Goal: Information Seeking & Learning: Find specific fact

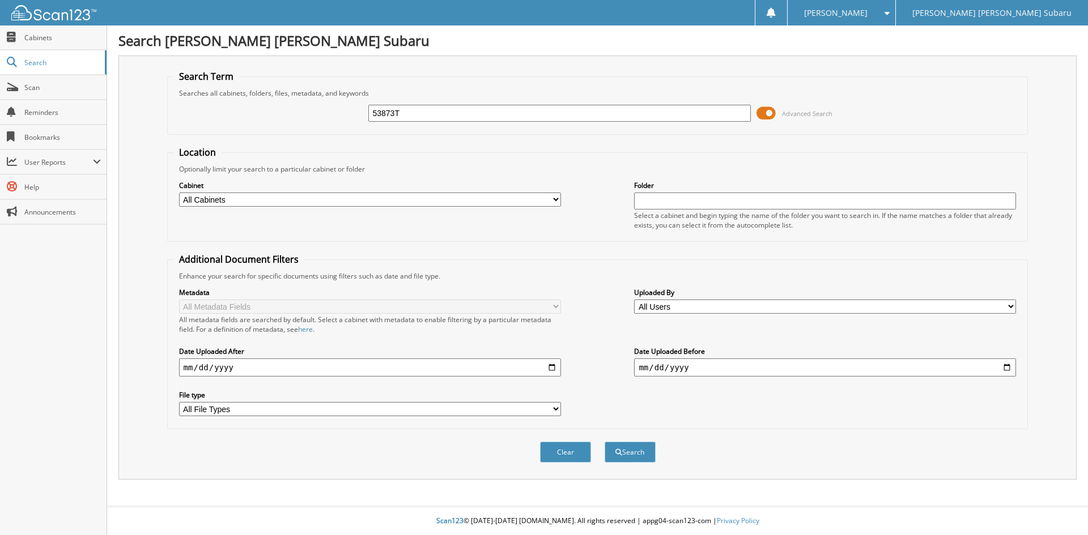
type input "53873T"
click at [604, 442] on button "Search" at bounding box center [629, 452] width 51 height 21
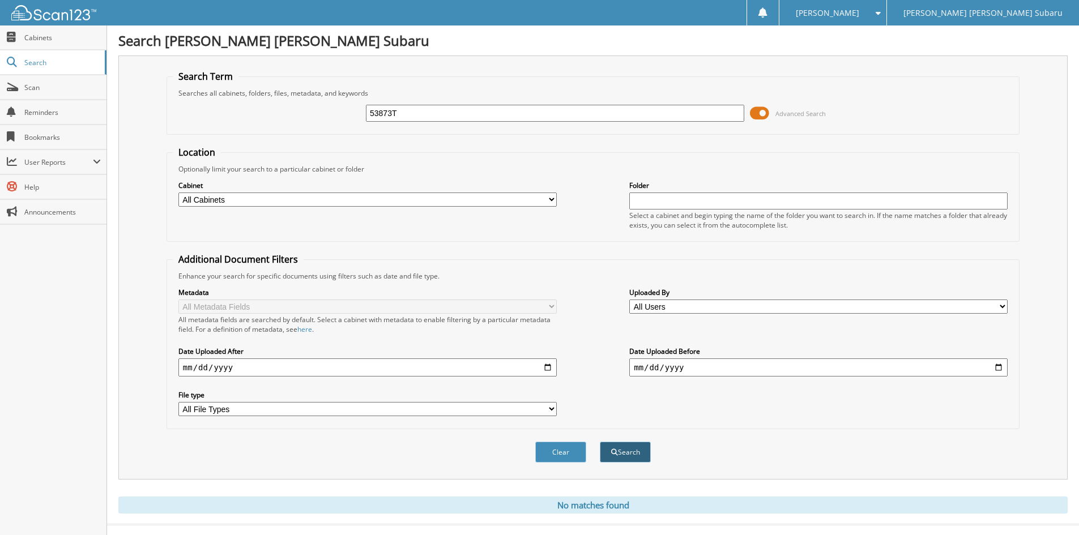
click at [637, 451] on button "Search" at bounding box center [625, 452] width 51 height 21
drag, startPoint x: 429, startPoint y: 109, endPoint x: 313, endPoint y: 103, distance: 116.3
click at [313, 103] on div "53873T Advanced Search" at bounding box center [593, 113] width 841 height 31
paste input "N1AN0NW2BC503139"
type input "[US_VEHICLE_IDENTIFICATION_NUMBER]"
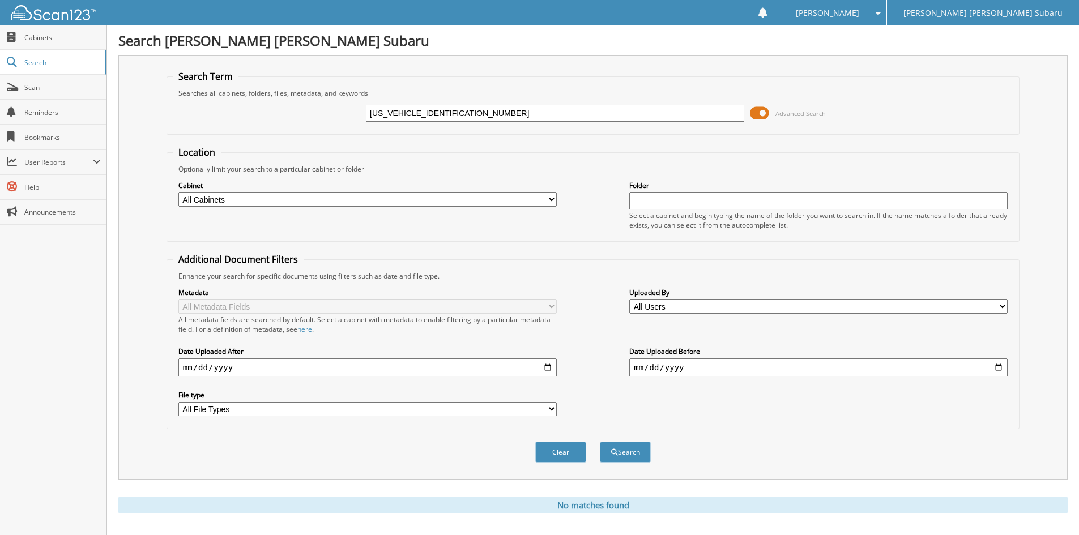
click at [600, 442] on button "Search" at bounding box center [625, 452] width 51 height 21
click at [61, 161] on span "User Reports" at bounding box center [58, 162] width 69 height 10
click at [53, 213] on span "All Recent Activity" at bounding box center [59, 211] width 83 height 10
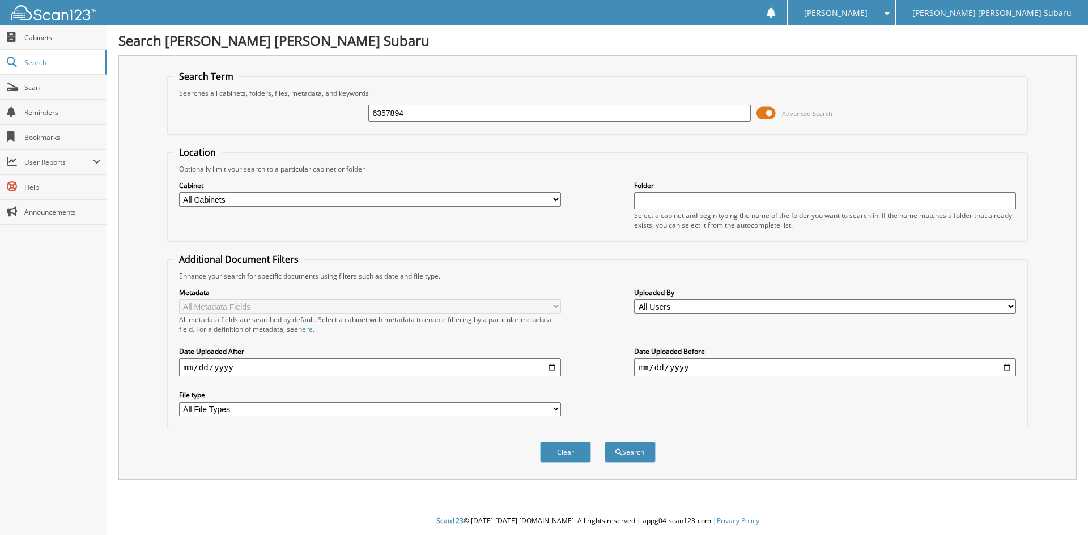
type input "6357894"
click at [604, 442] on button "Search" at bounding box center [629, 452] width 51 height 21
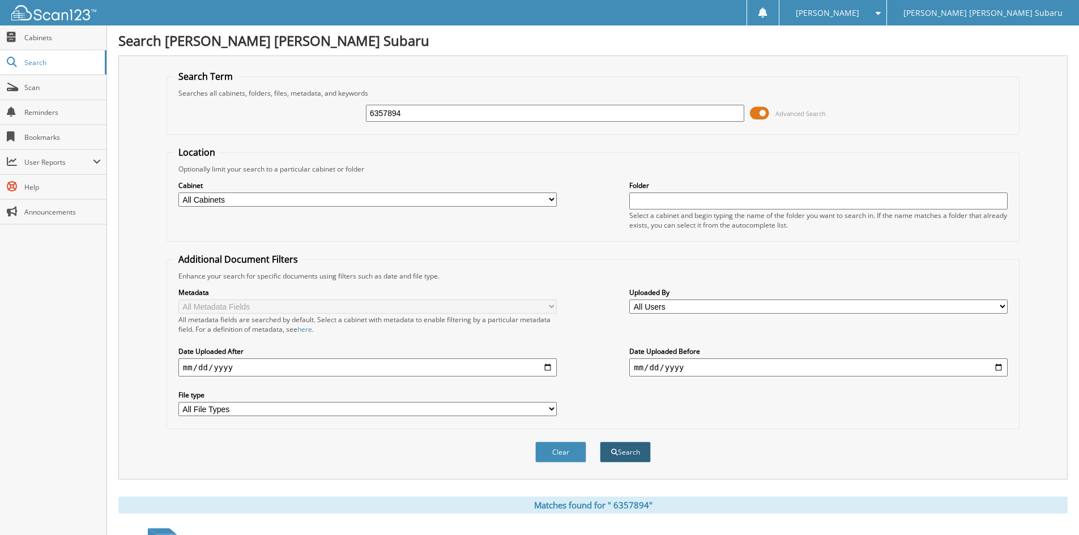
click at [647, 454] on button "Search" at bounding box center [625, 452] width 51 height 21
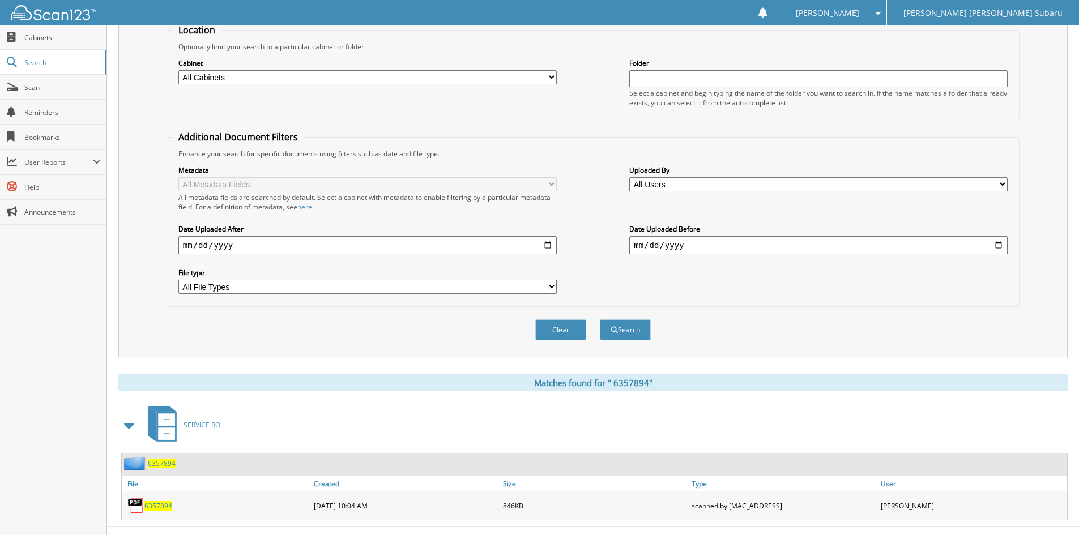
scroll to position [142, 0]
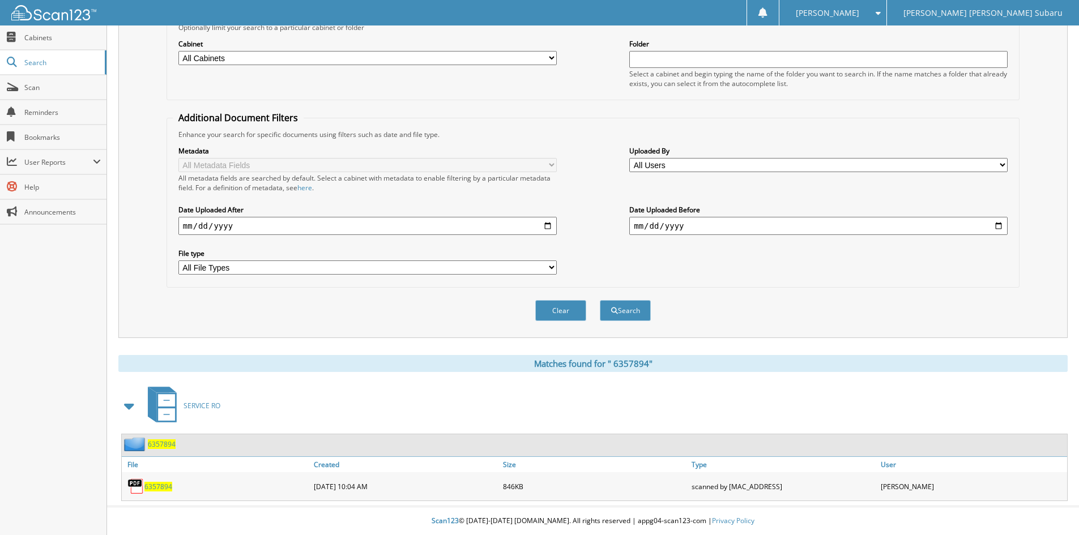
click at [168, 485] on span "6 3 5 7 8 9 4" at bounding box center [158, 487] width 28 height 10
